Goal: Transaction & Acquisition: Purchase product/service

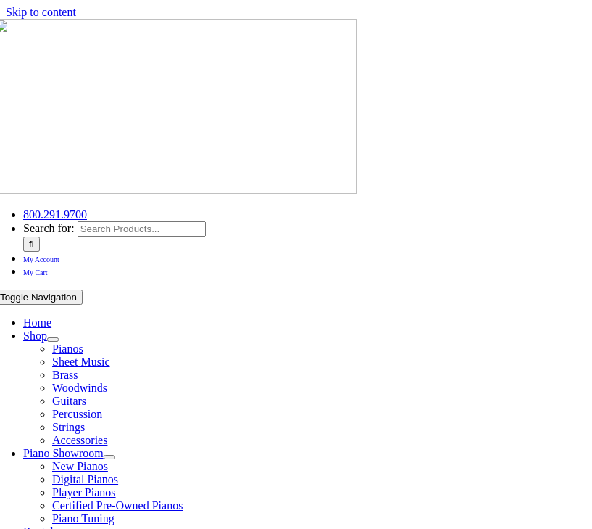
scroll to position [101, 0]
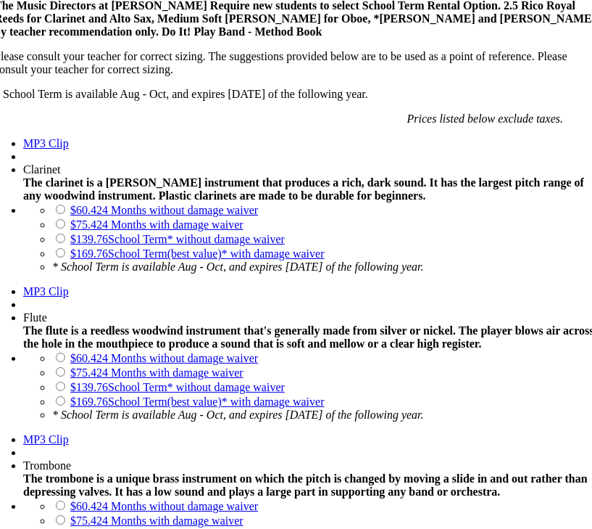
scroll to position [1197, 0]
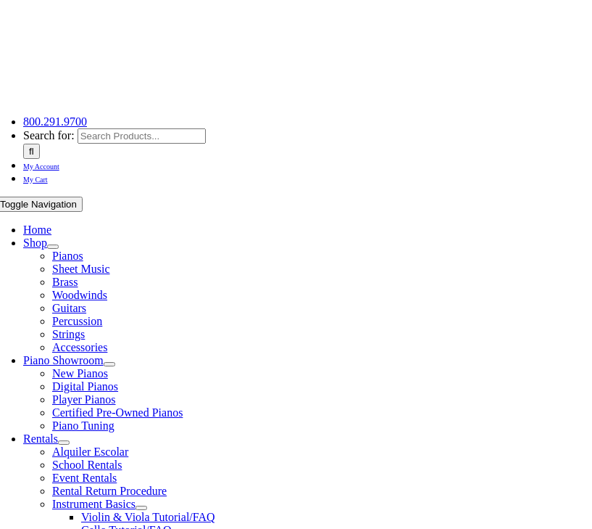
scroll to position [225, 0]
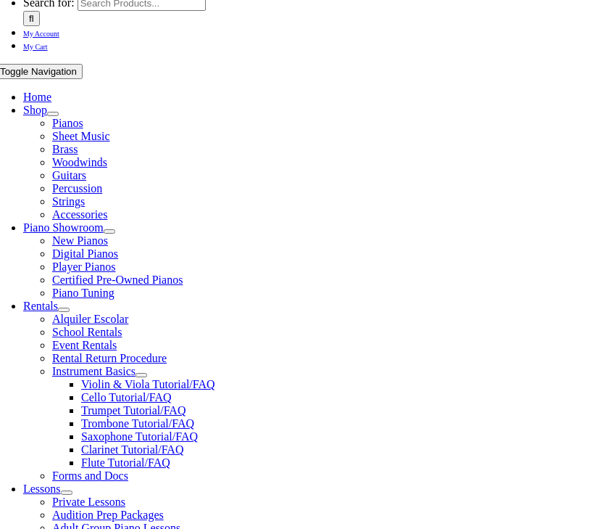
checkbox input"] "true"
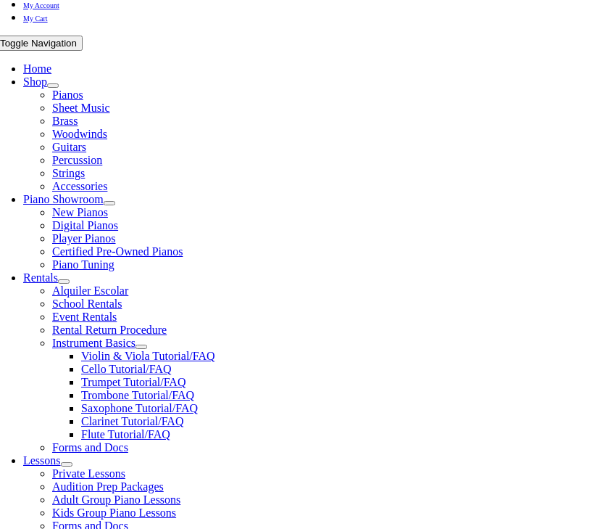
scroll to position [273, 0]
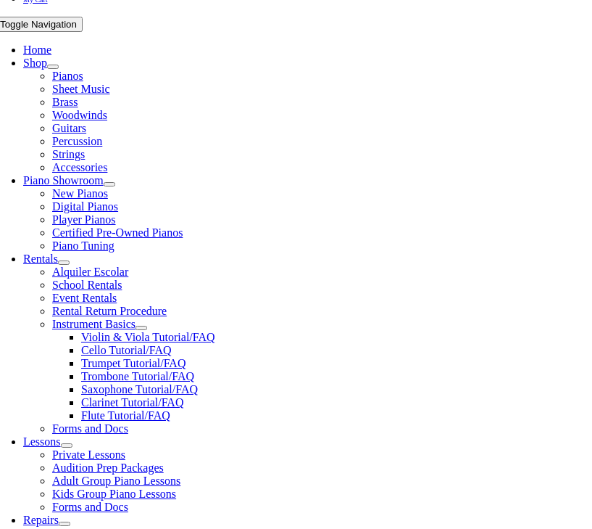
checkbox input"] "true"
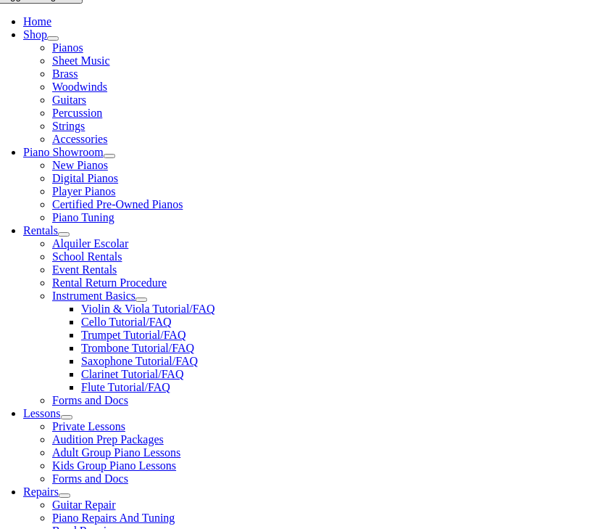
checkbox input"] "true"
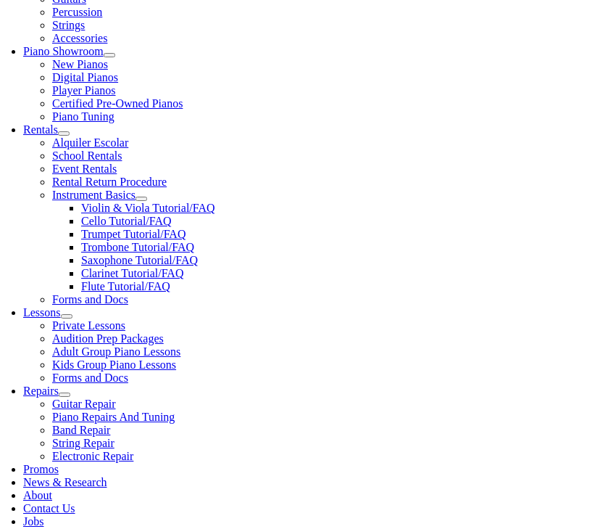
scroll to position [393, 0]
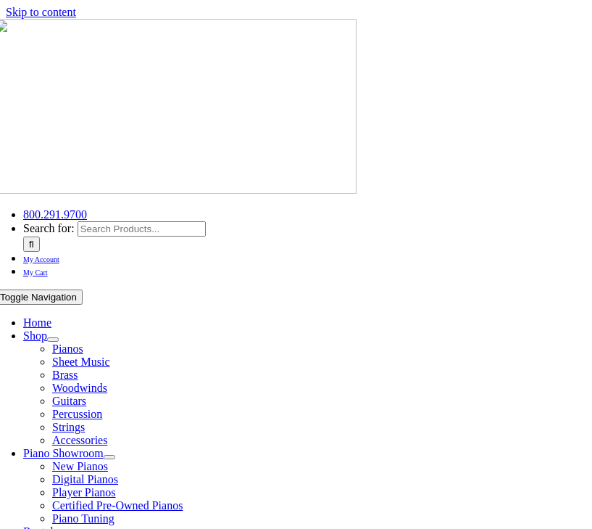
scroll to position [31, 0]
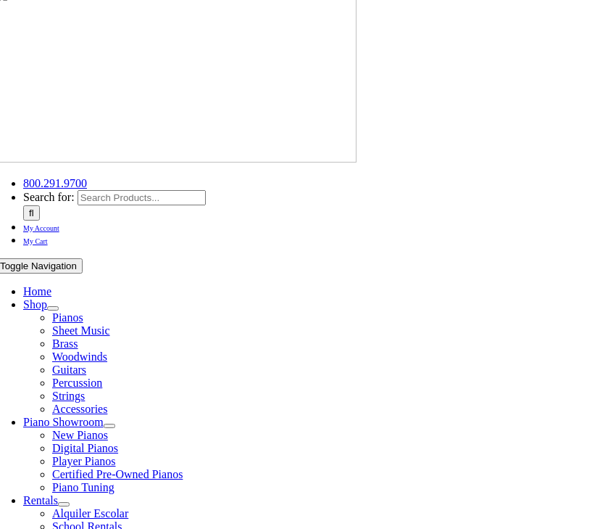
type input "Aurora"
type input "1"
type input "Kogn"
type input "Kongsvik"
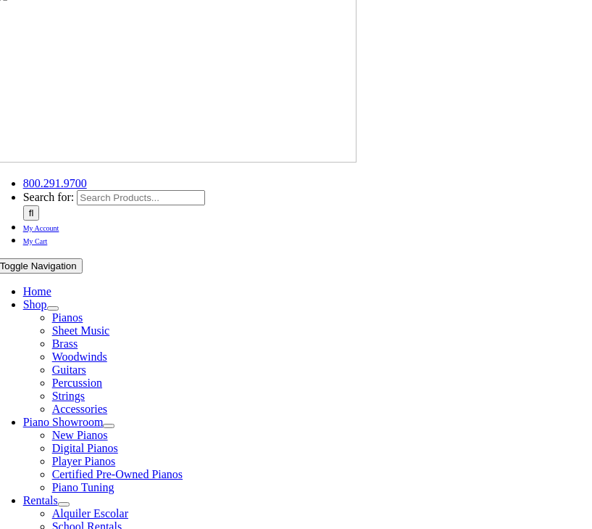
scroll to position [342, 0]
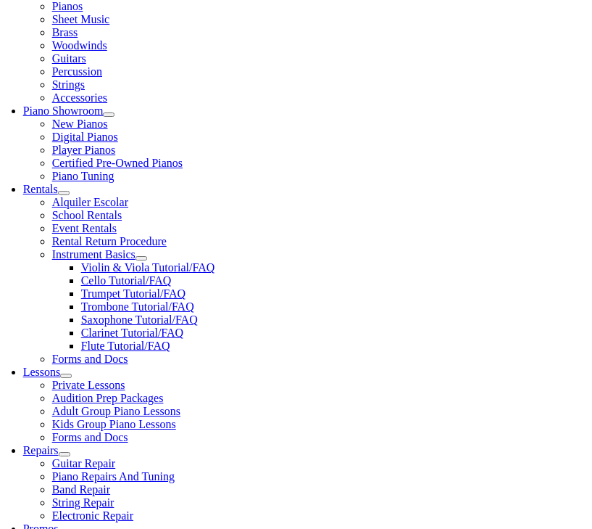
type input "[PERSON_NAME]"
type input "5052044361"
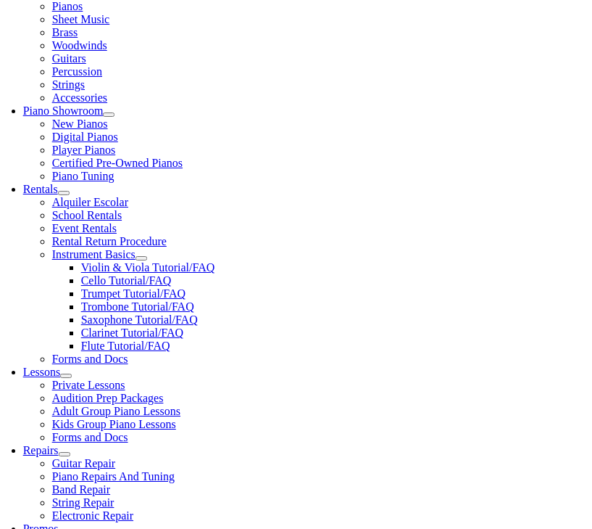
type input "2218189"
type input "mm/dd/yyyy"
type input "06/27/1968"
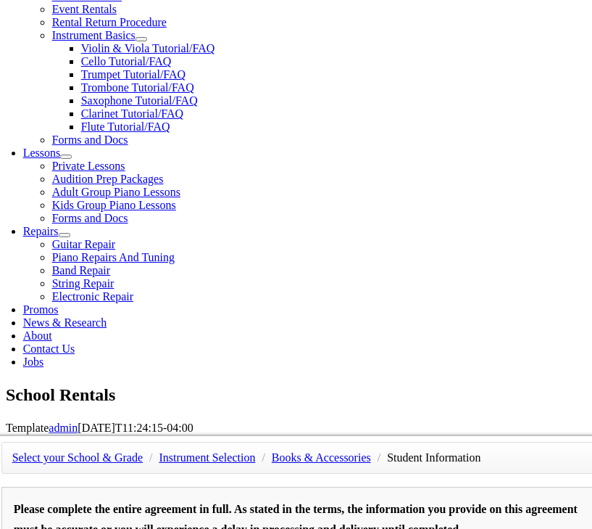
scroll to position [320, 0]
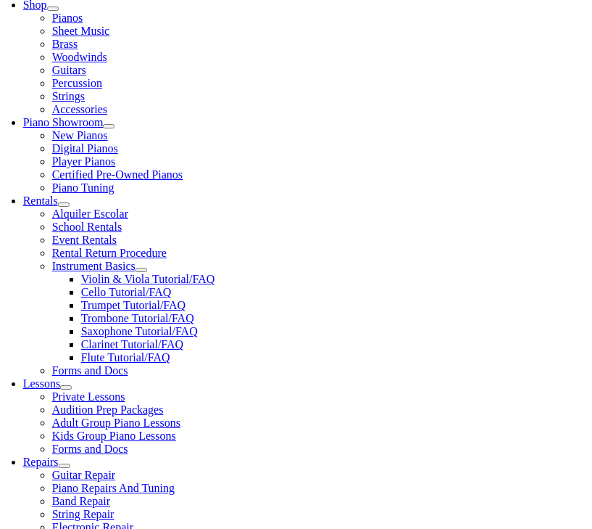
scroll to position [473, 0]
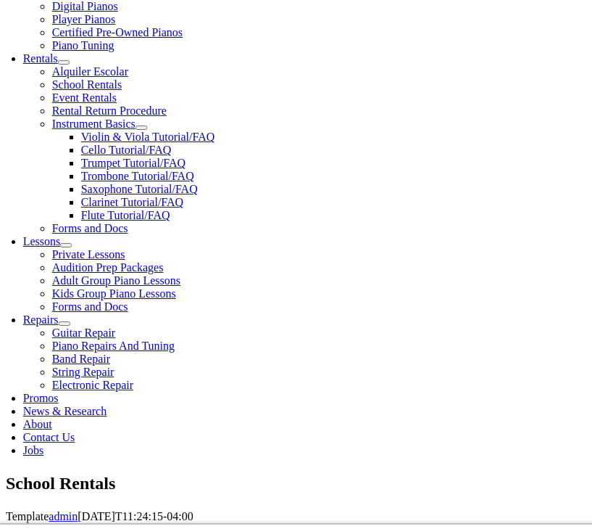
type input "TESOL Trainers"
type input "Cecilia"
type input "3022999604"
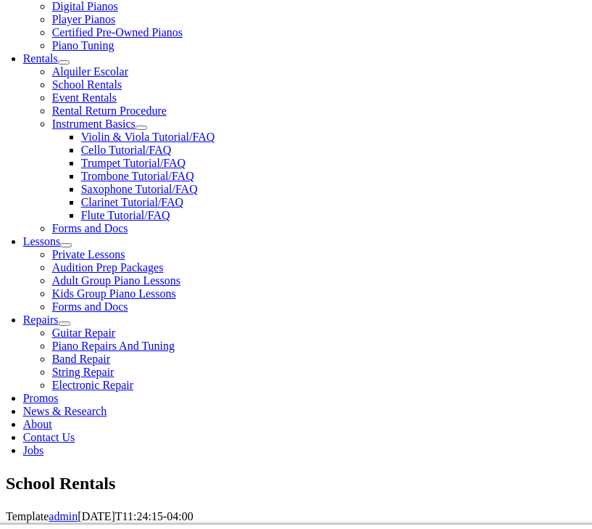
type input "TESOL Trainers"
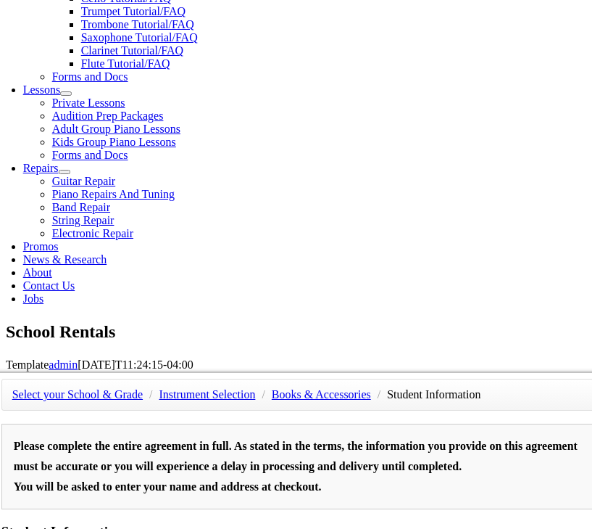
type input "2"
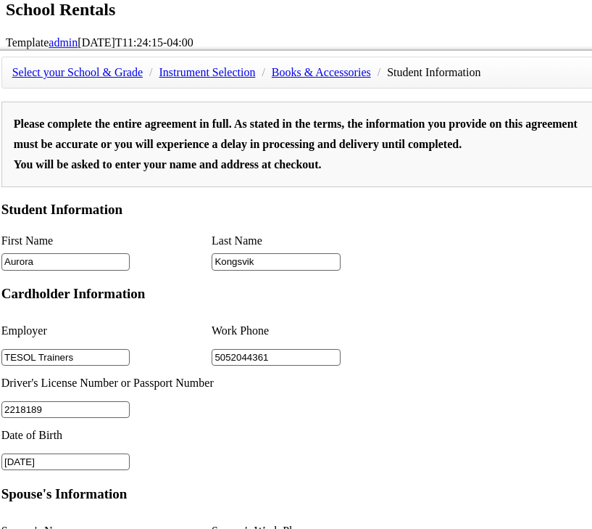
scroll to position [956, 0]
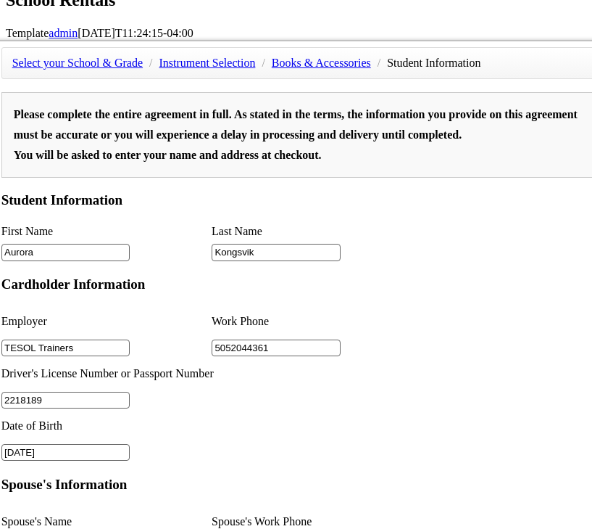
type input "TESOL Trainers"
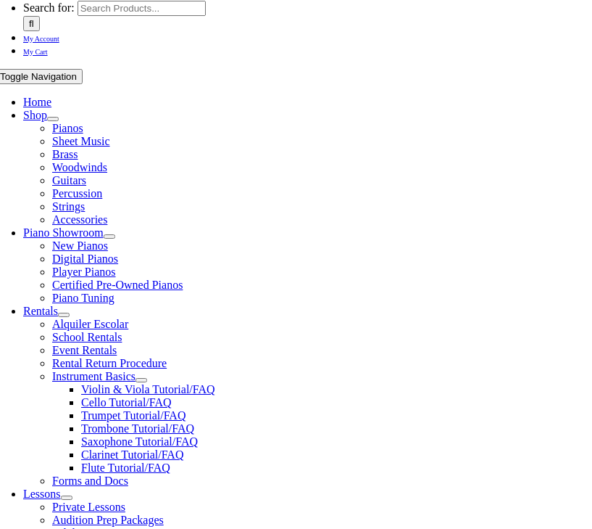
scroll to position [301, 0]
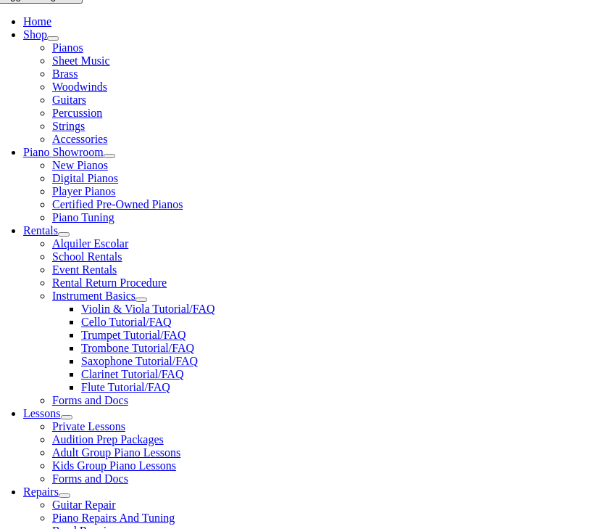
select select "DE"
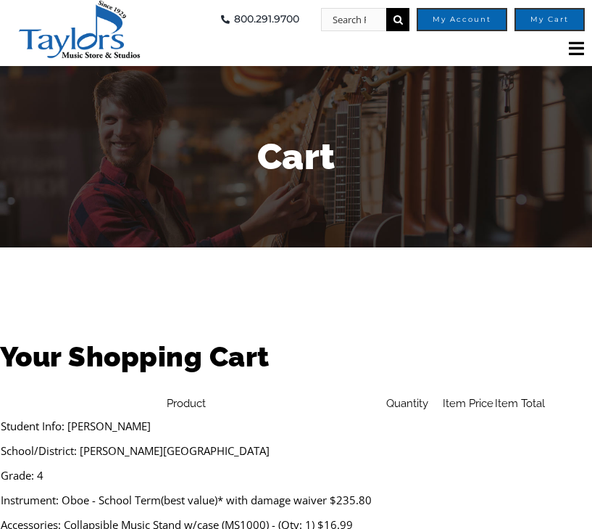
scroll to position [420, 0]
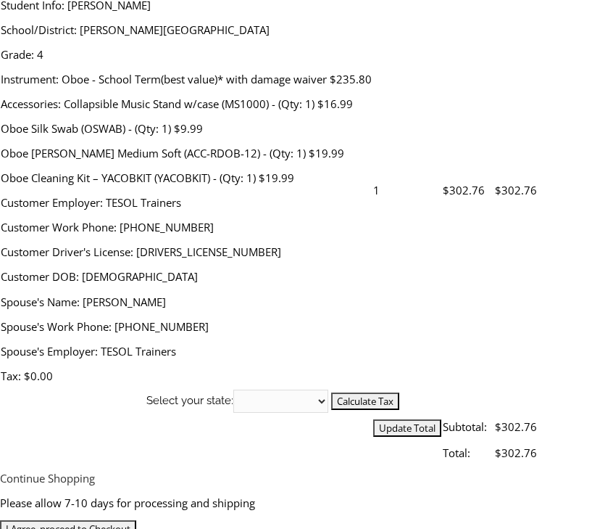
click at [136, 520] on input "I Agree, proceed to Checkout" at bounding box center [68, 528] width 136 height 17
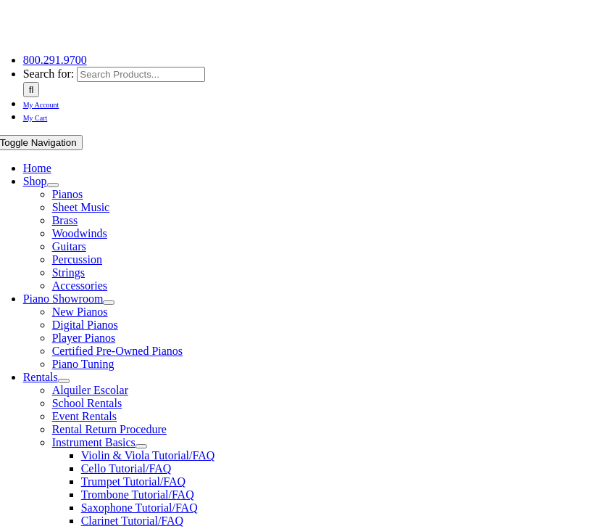
scroll to position [235, 0]
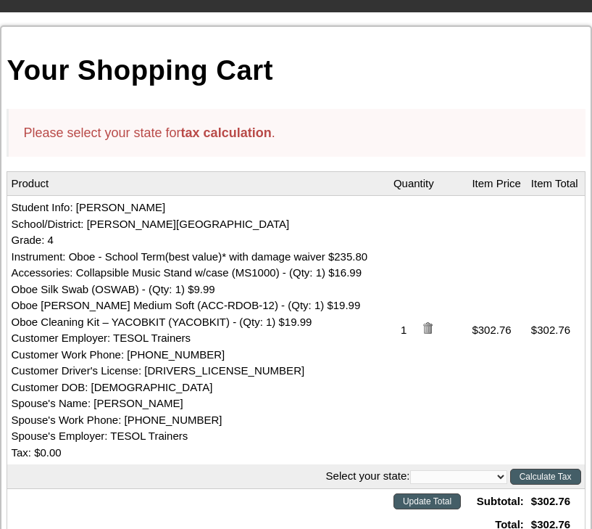
select select "DE"
click at [550, 470] on input "Calculate Tax" at bounding box center [545, 476] width 71 height 16
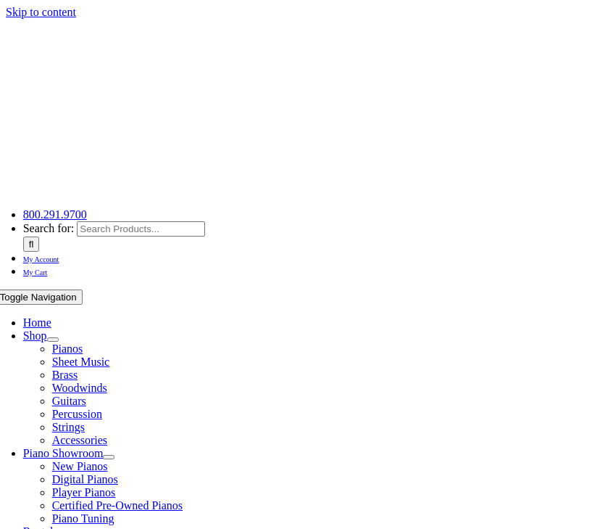
select select "DE"
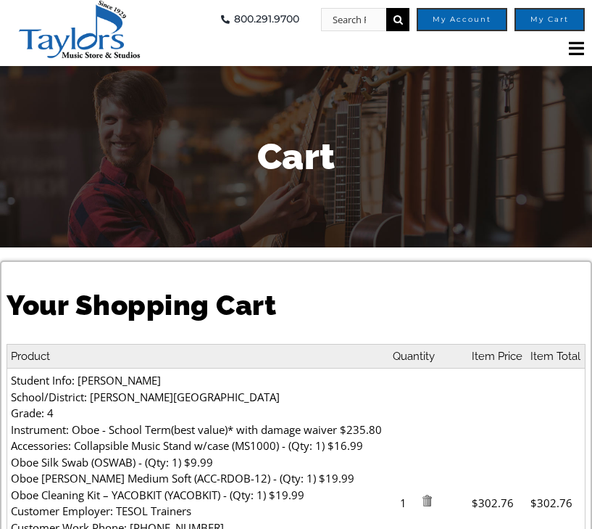
select select "DE"
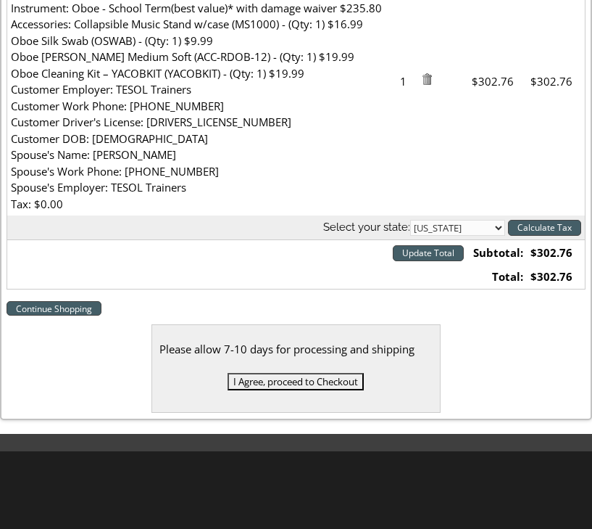
scroll to position [582, 0]
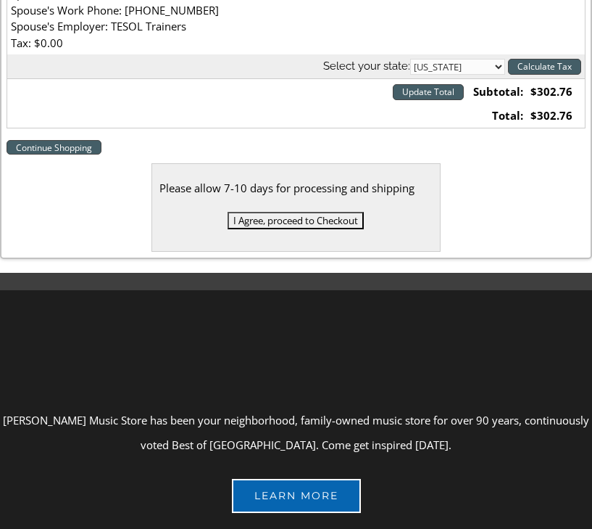
click at [271, 217] on input "I Agree, proceed to Checkout" at bounding box center [296, 220] width 136 height 17
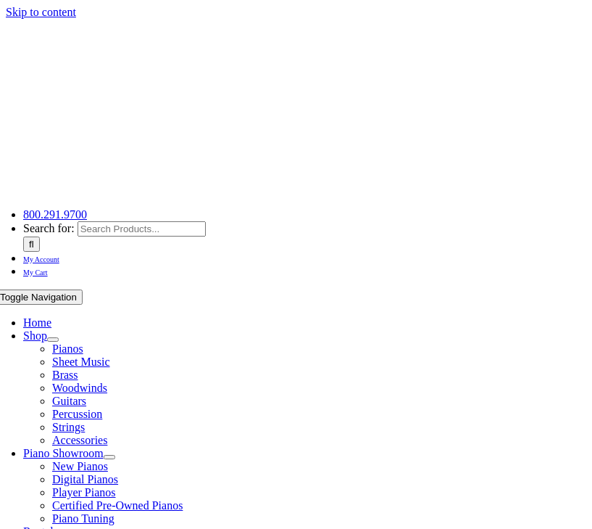
select select
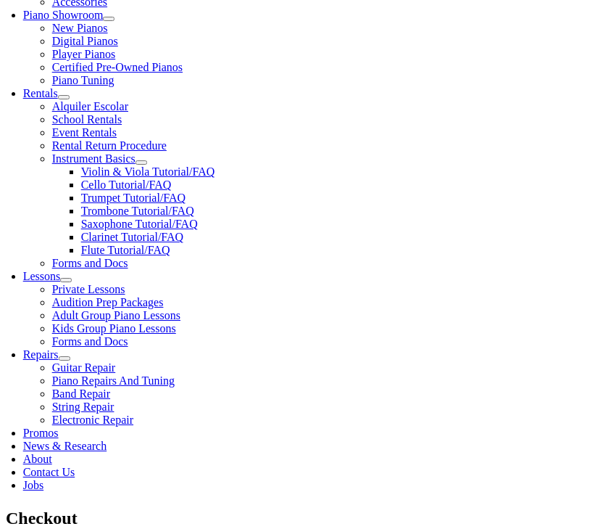
scroll to position [511, 0]
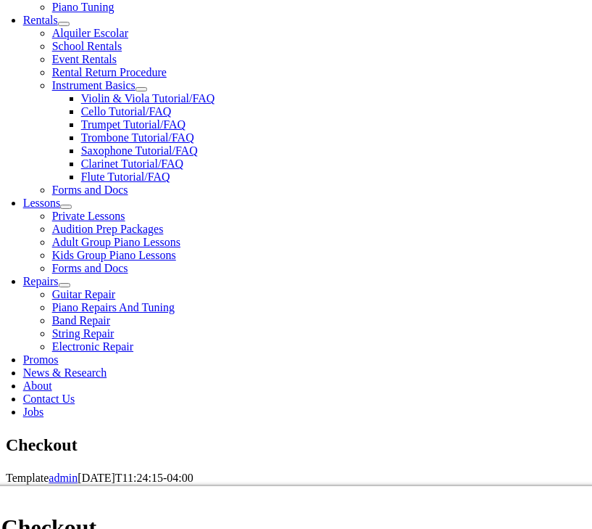
type input "[PERSON_NAME]"
type input "Kongsvik"
type input "[STREET_ADDRESS]"
type input "[GEOGRAPHIC_DATA]"
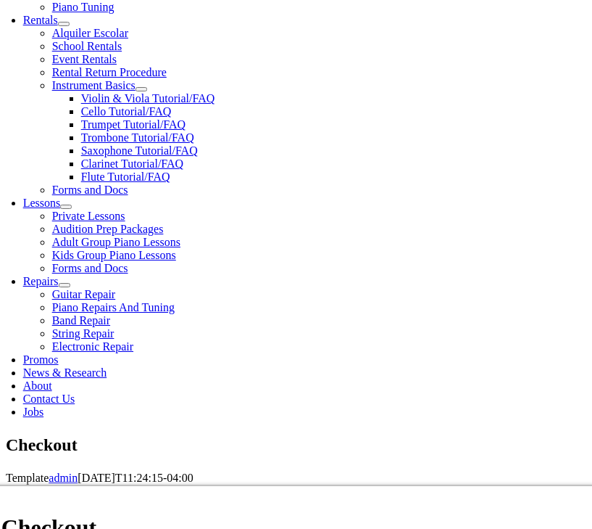
select select "DE"
type input "19711"
type input "[PERSON_NAME][EMAIL_ADDRESS][PERSON_NAME][DOMAIN_NAME]"
select select "mastercard"
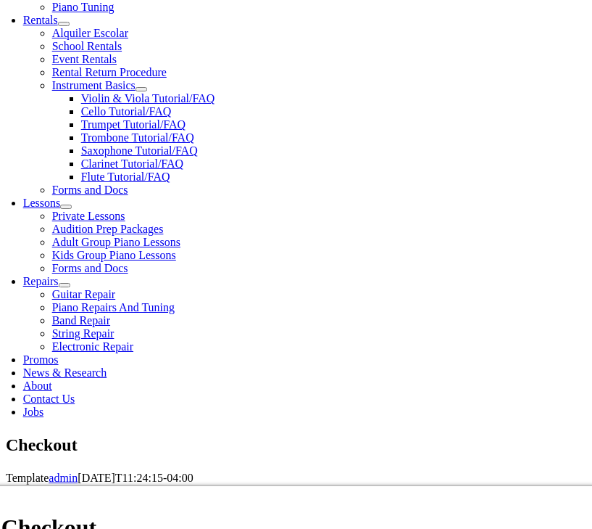
type input "[CREDIT_CARD_NUMBER]"
select select "04"
select select "2029"
type input "289"
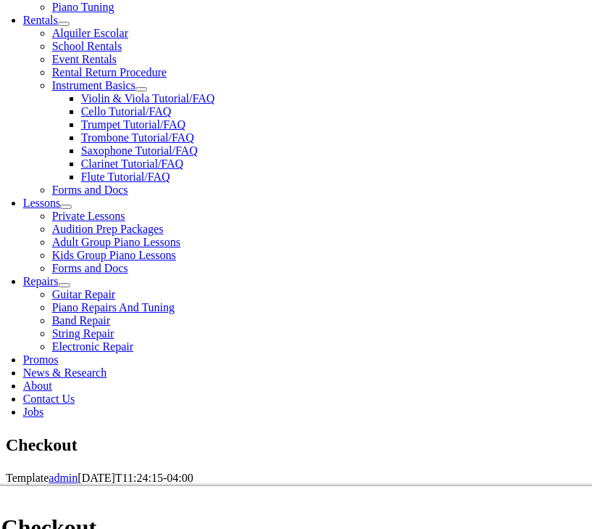
type input "5052044361"
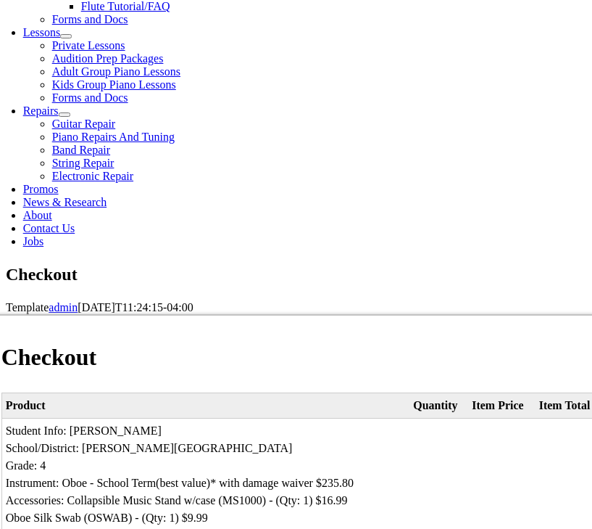
scroll to position [673, 0]
